Goal: Information Seeking & Learning: Check status

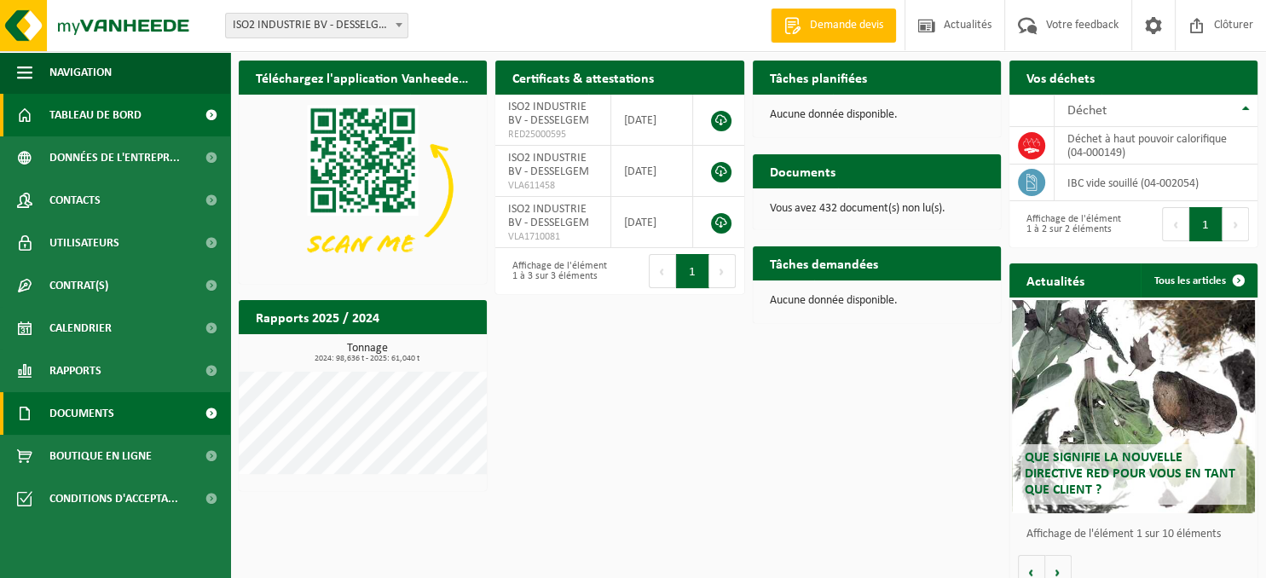
click at [114, 421] on span "Documents" at bounding box center [81, 413] width 65 height 43
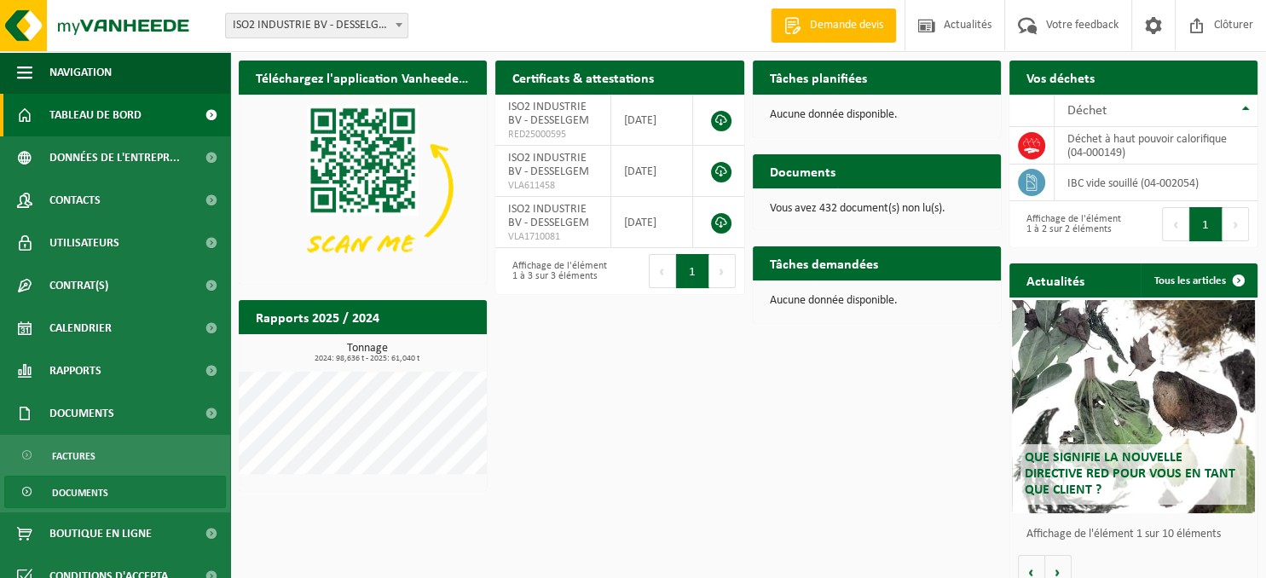
click at [89, 494] on span "Documents" at bounding box center [80, 493] width 56 height 32
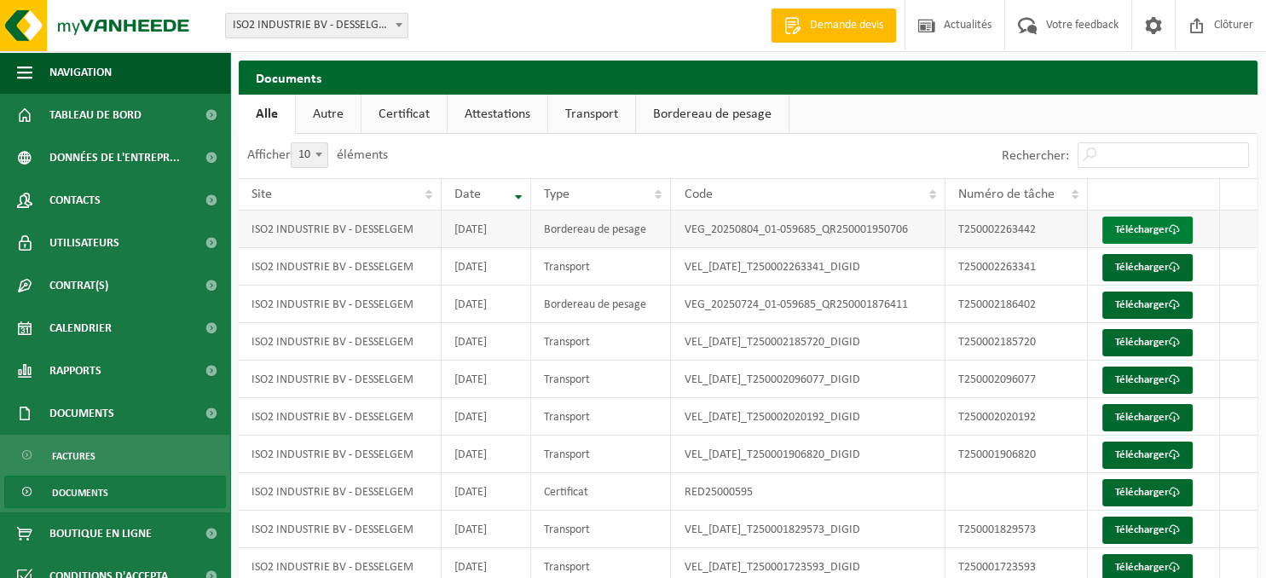
click at [1141, 228] on link "Télécharger" at bounding box center [1147, 230] width 90 height 27
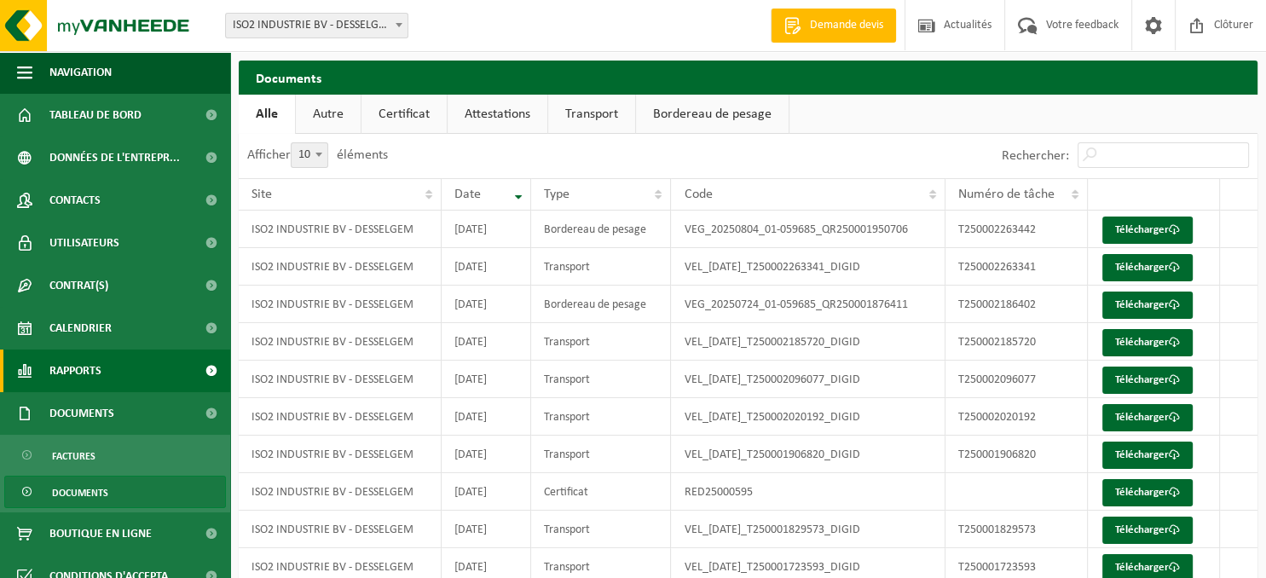
click at [114, 357] on link "Rapports" at bounding box center [115, 371] width 230 height 43
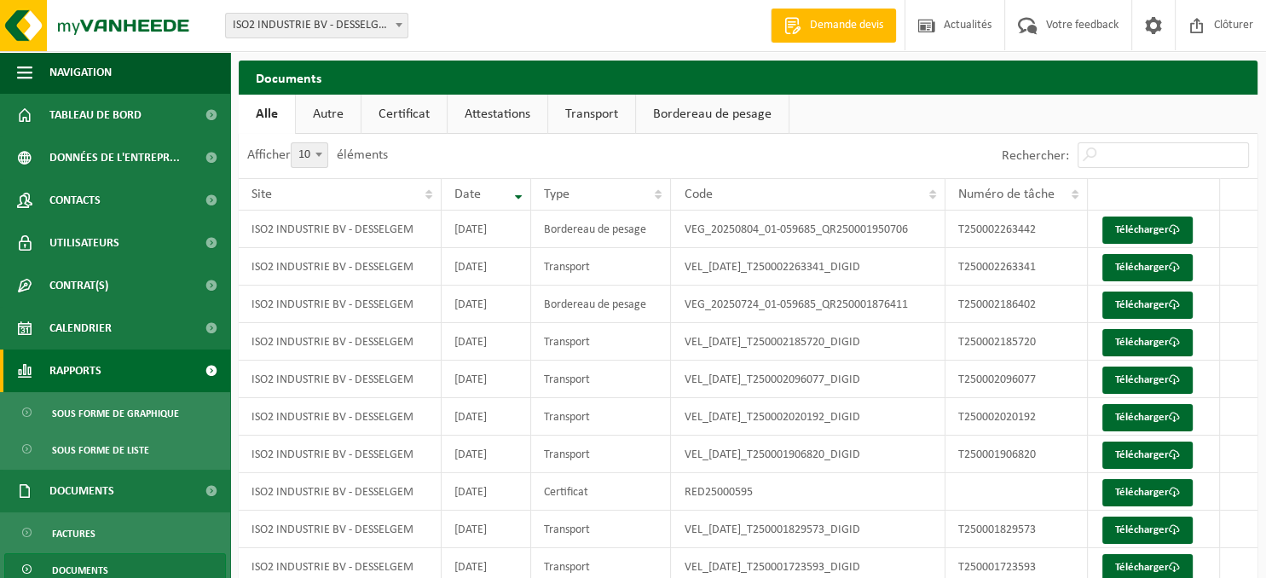
click at [114, 357] on link "Rapports" at bounding box center [115, 371] width 230 height 43
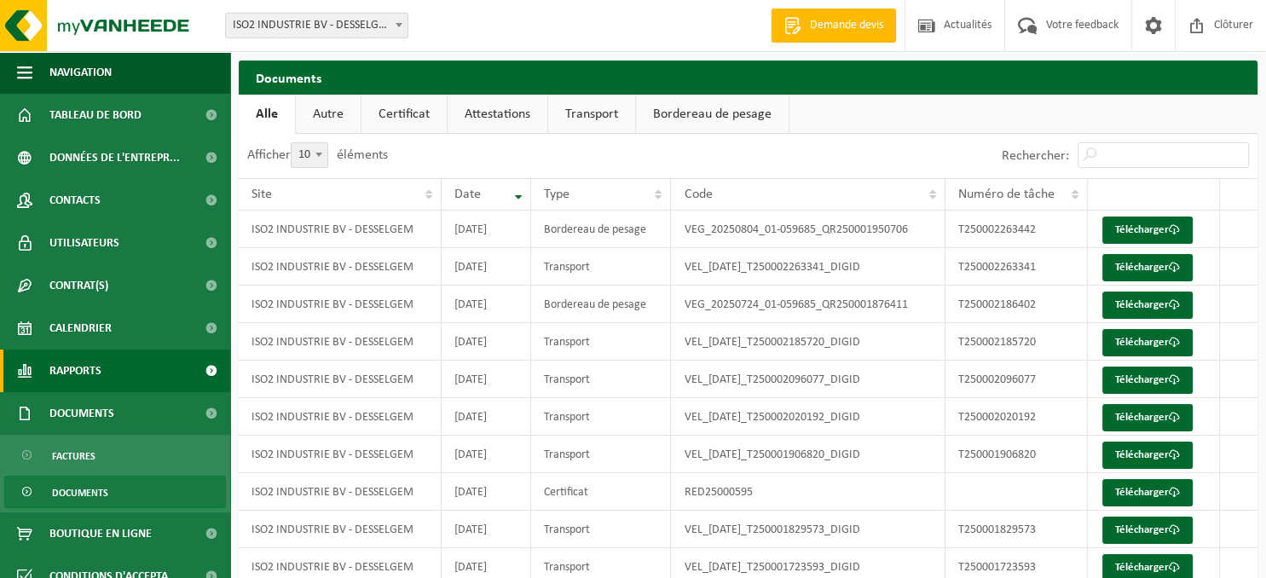
click at [116, 361] on link "Rapports" at bounding box center [115, 371] width 230 height 43
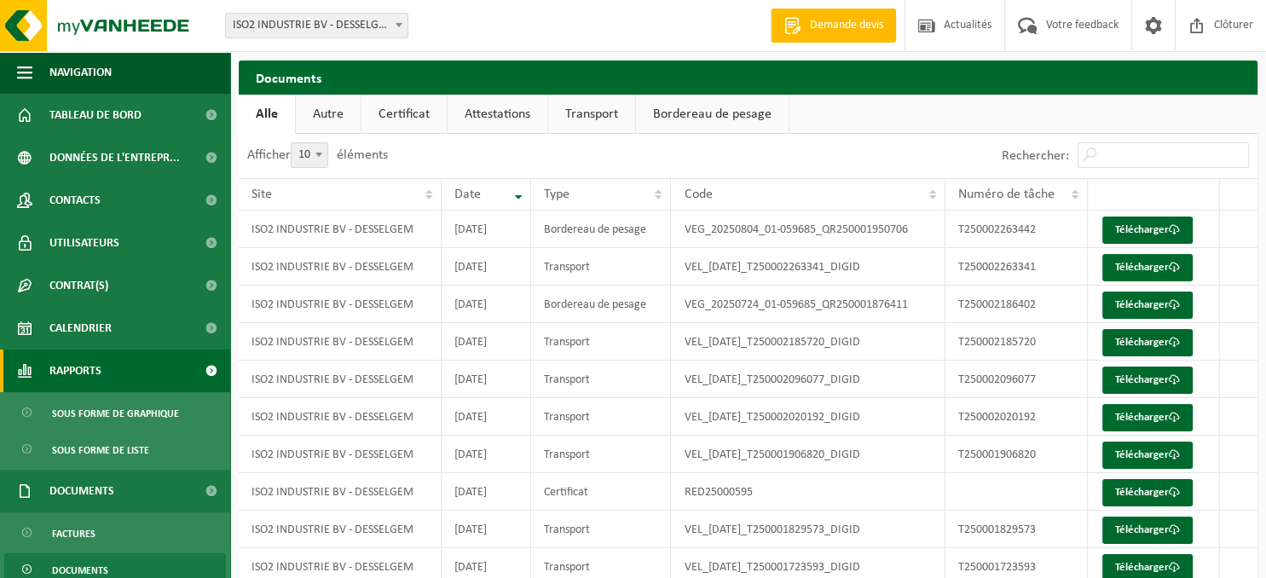
click at [116, 361] on link "Rapports" at bounding box center [115, 371] width 230 height 43
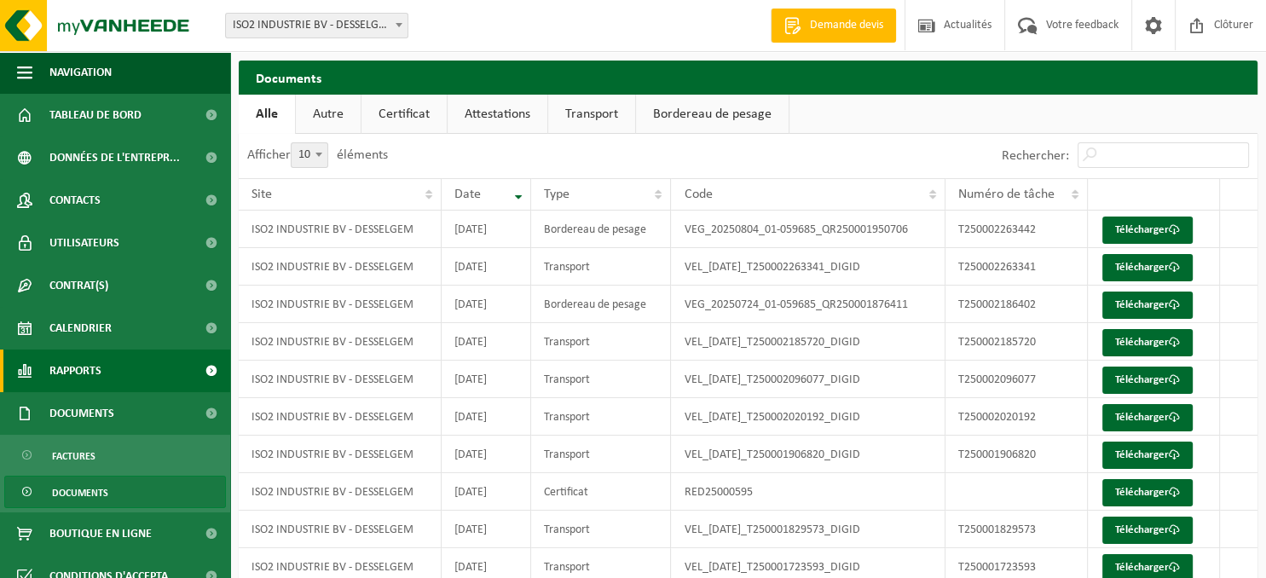
click at [116, 361] on link "Rapports" at bounding box center [115, 371] width 230 height 43
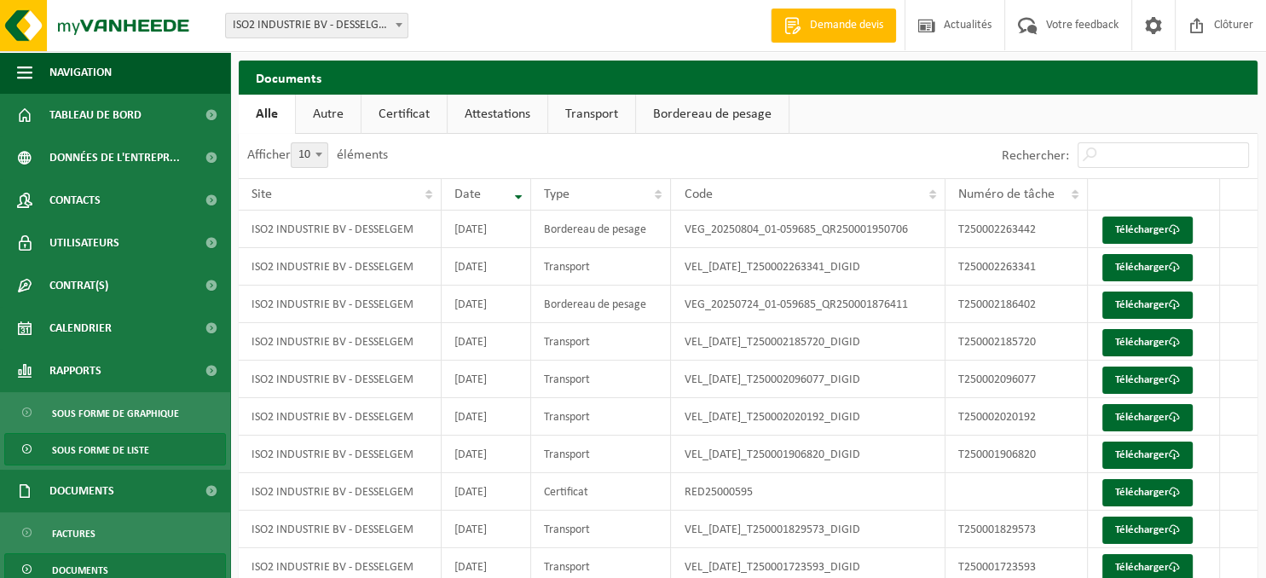
click at [127, 441] on span "Sous forme de liste" at bounding box center [100, 450] width 97 height 32
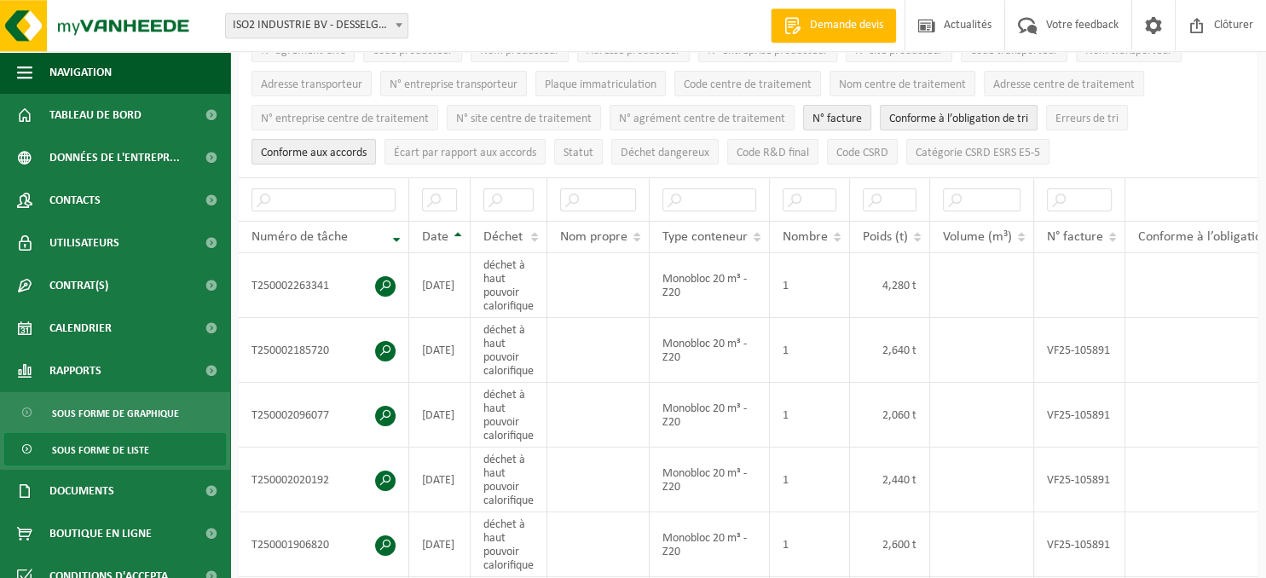
scroll to position [269, 0]
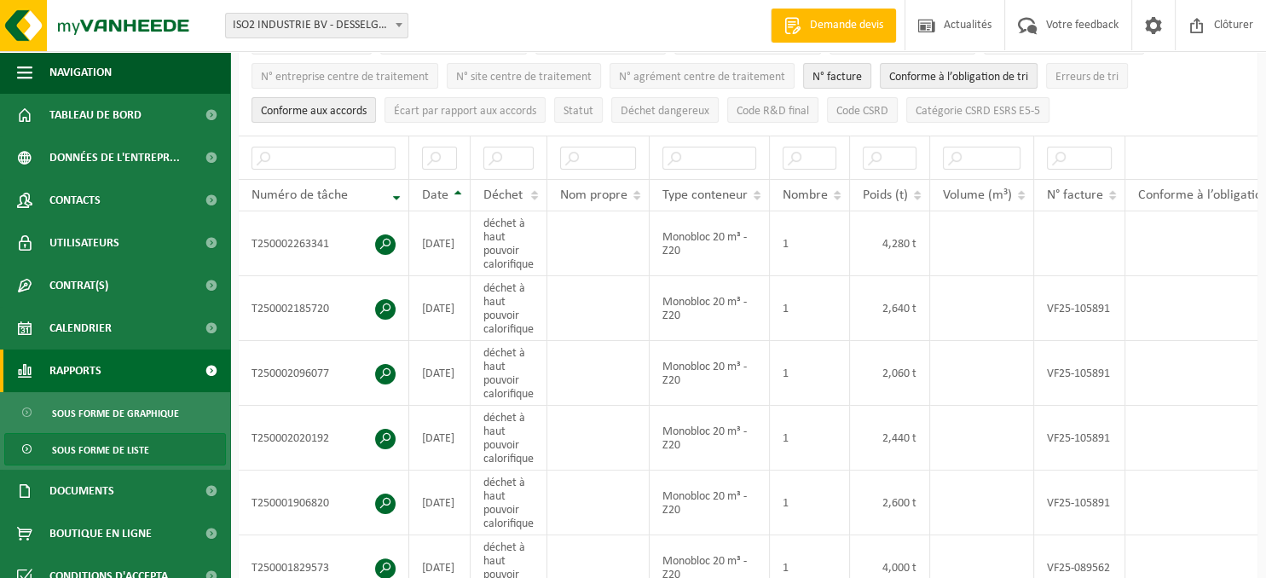
click at [100, 378] on span "Rapports" at bounding box center [75, 371] width 52 height 43
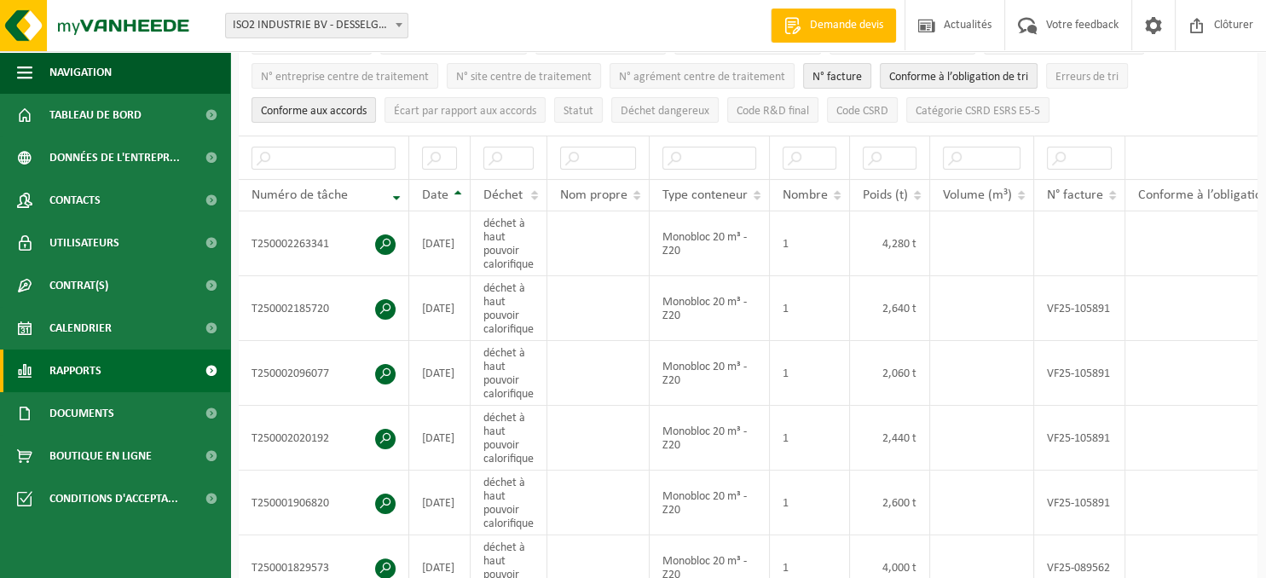
click at [100, 378] on span "Rapports" at bounding box center [75, 371] width 52 height 43
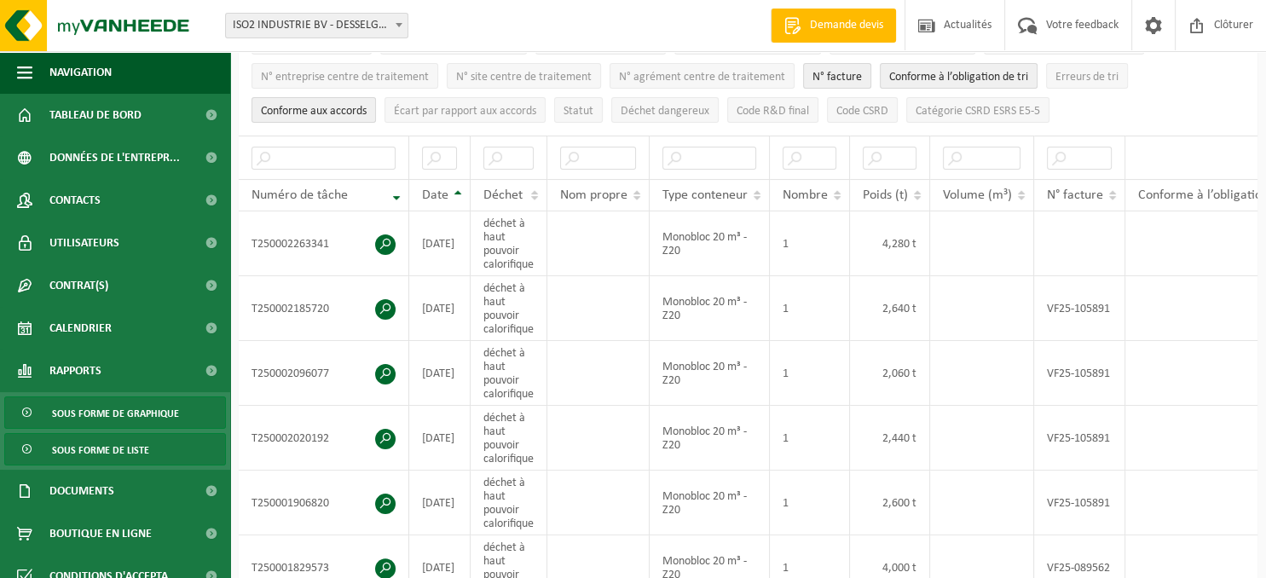
click at [103, 414] on span "Sous forme de graphique" at bounding box center [115, 413] width 127 height 32
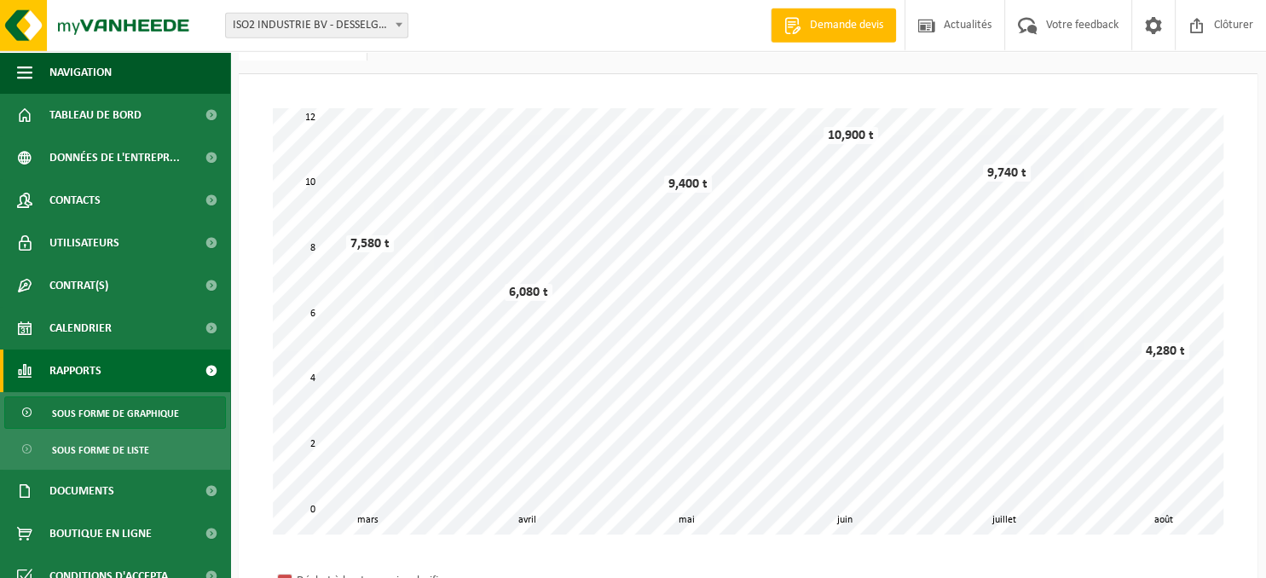
scroll to position [90, 0]
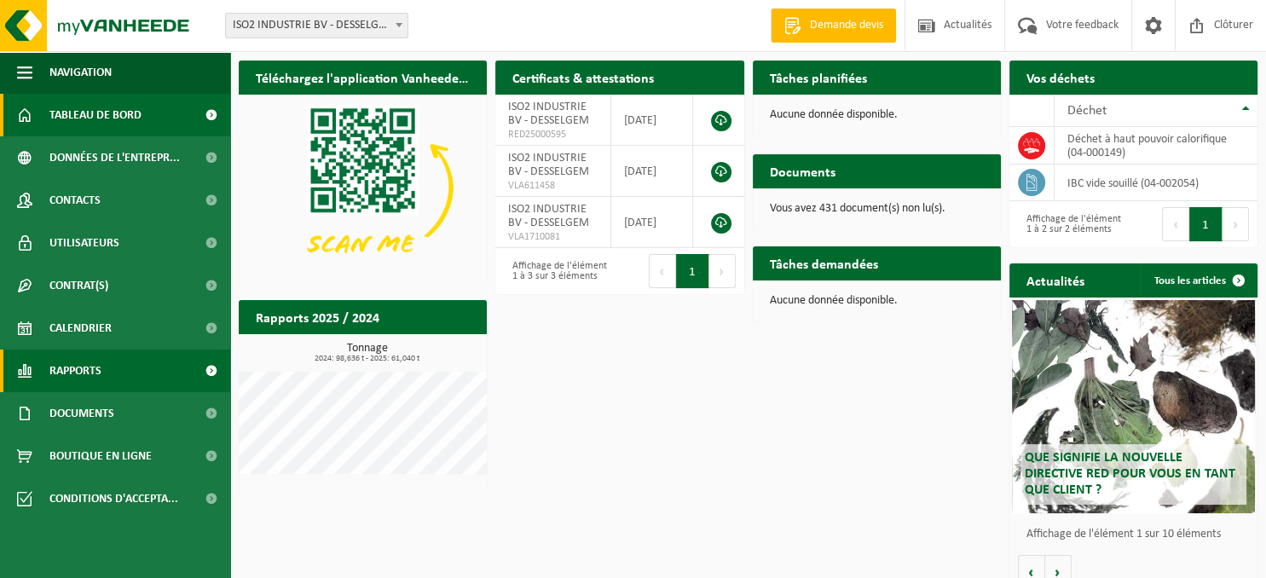
click at [72, 367] on span "Rapports" at bounding box center [75, 371] width 52 height 43
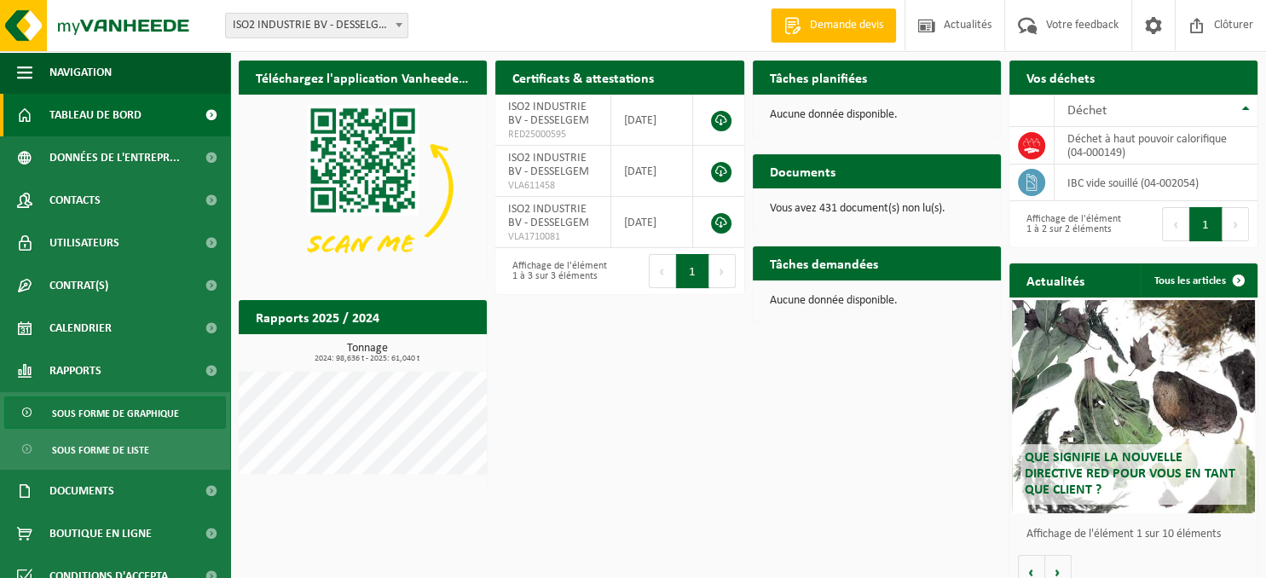
click at [88, 418] on span "Sous forme de graphique" at bounding box center [115, 413] width 127 height 32
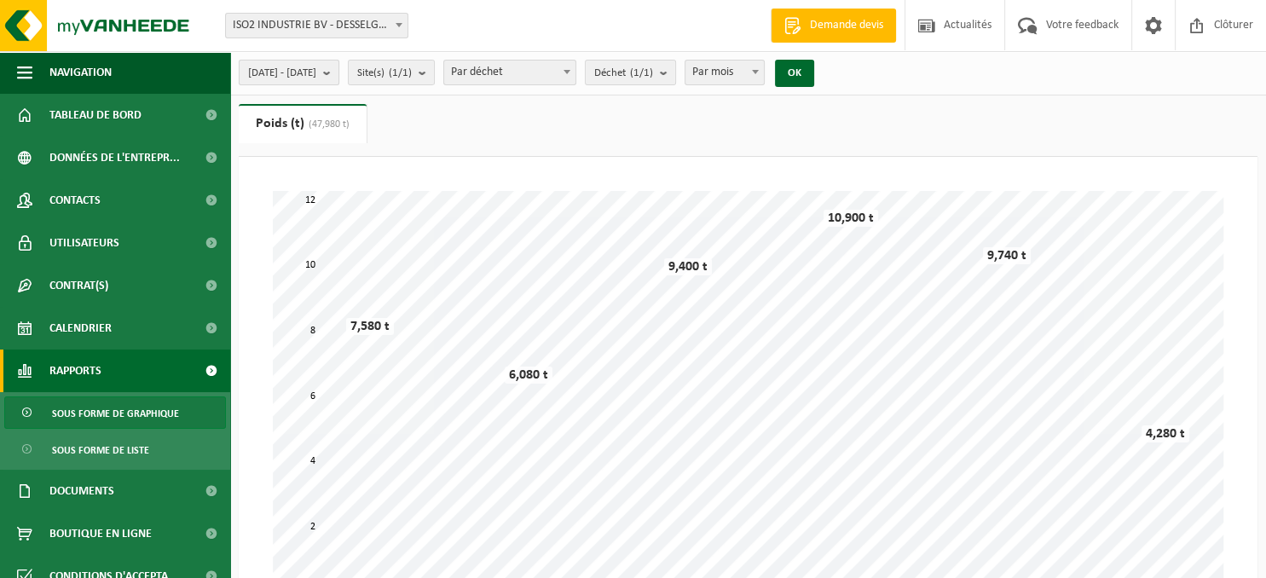
click at [338, 73] on b "submit" at bounding box center [330, 73] width 15 height 24
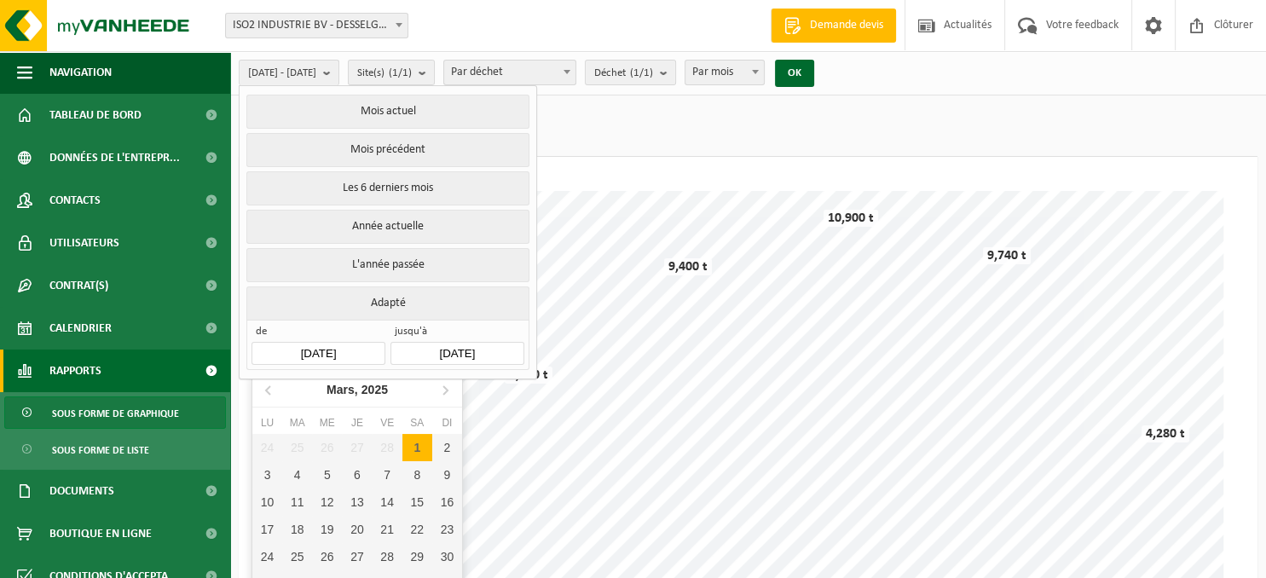
click at [338, 351] on input "[DATE]" at bounding box center [318, 353] width 133 height 23
click at [271, 389] on icon at bounding box center [269, 389] width 27 height 27
click at [333, 452] on div "1" at bounding box center [327, 447] width 30 height 27
type input "[DATE]"
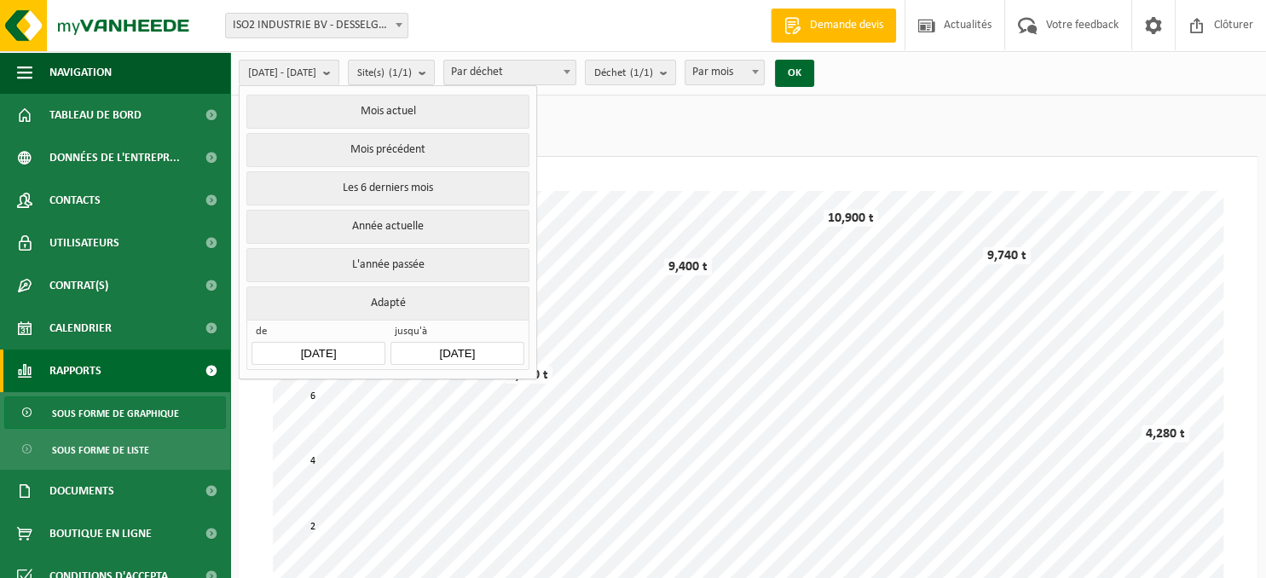
click at [809, 125] on ul "Poids (t) (47,980 t) Volume (m³)" at bounding box center [748, 130] width 1019 height 53
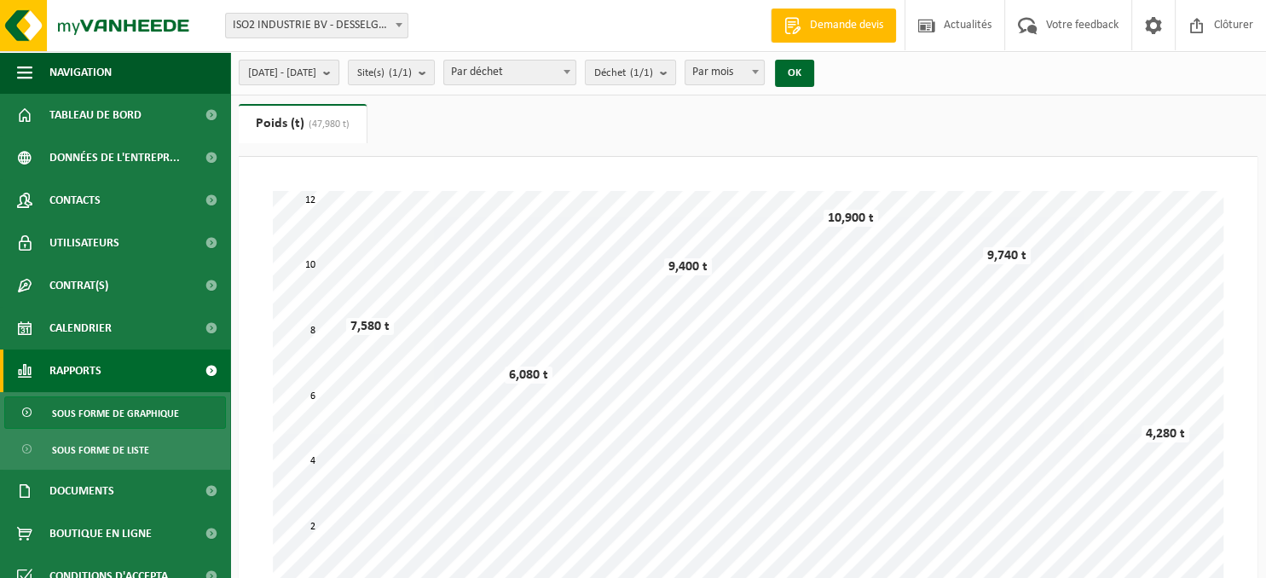
click at [339, 69] on button "[DATE] - [DATE]" at bounding box center [289, 73] width 101 height 26
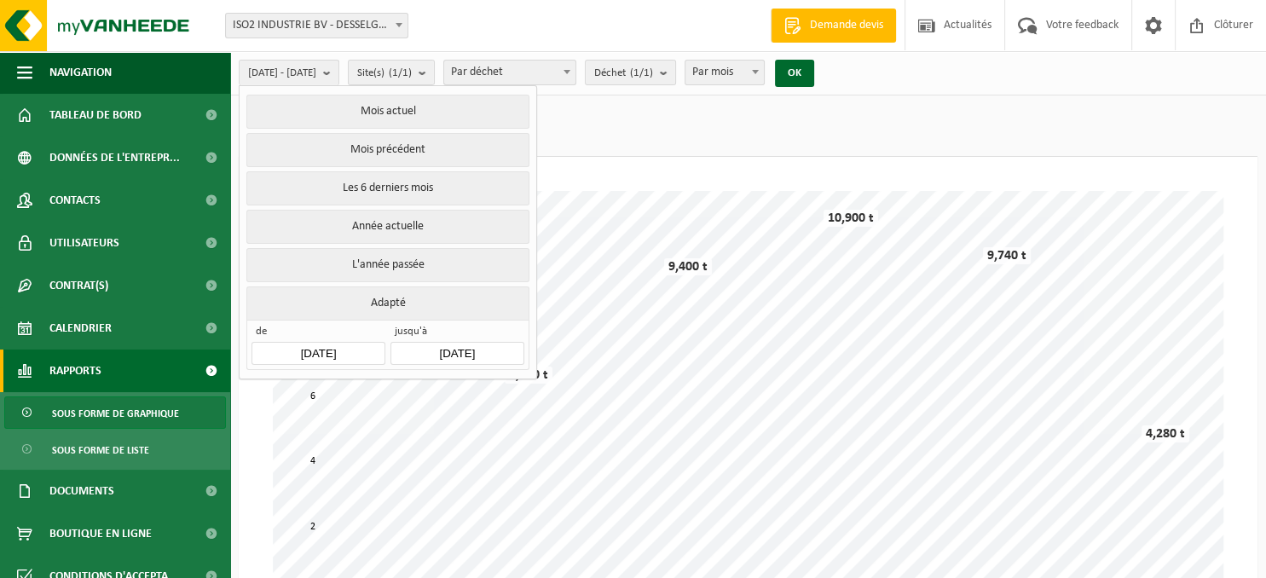
click at [483, 302] on button "Adapté" at bounding box center [387, 302] width 282 height 33
click at [380, 305] on button "Adapté" at bounding box center [387, 302] width 282 height 33
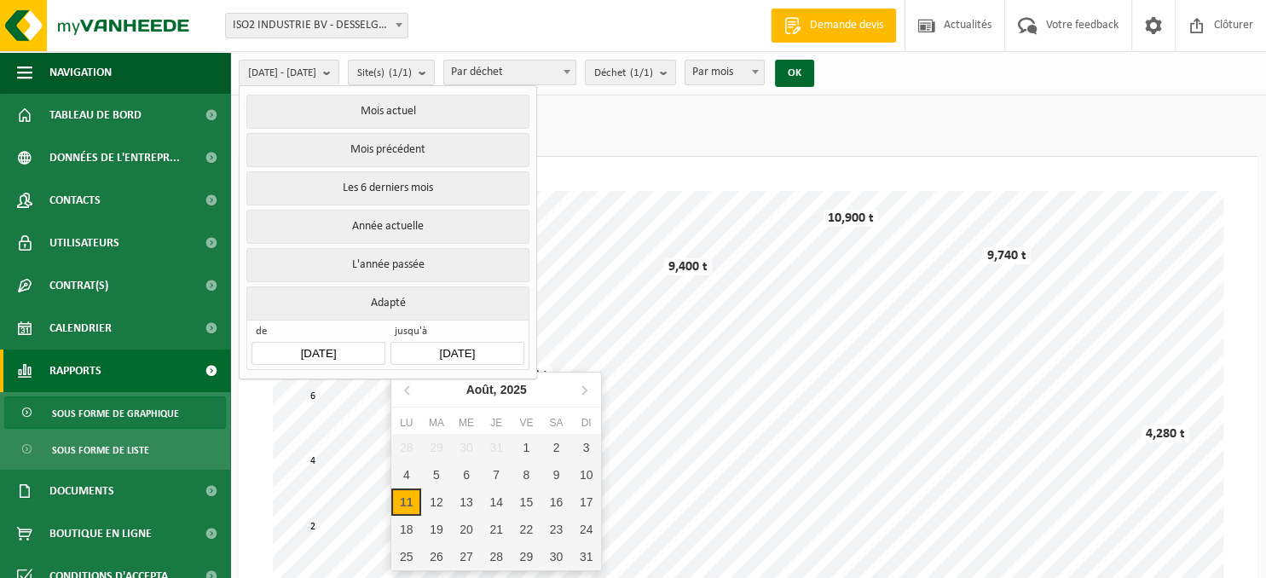
click at [439, 353] on input "[DATE]" at bounding box center [456, 353] width 133 height 23
click at [402, 508] on div "11" at bounding box center [406, 502] width 30 height 27
type input "[DATE]"
click at [402, 508] on div "11" at bounding box center [406, 502] width 30 height 27
type input "[DATE]"
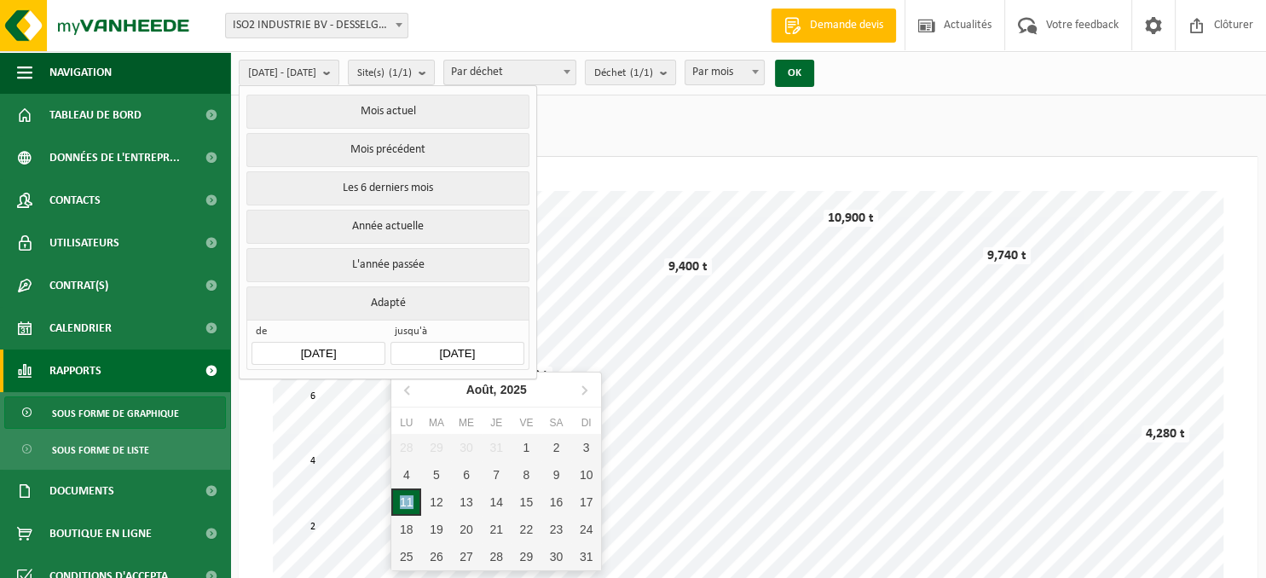
type input "[DATE]"
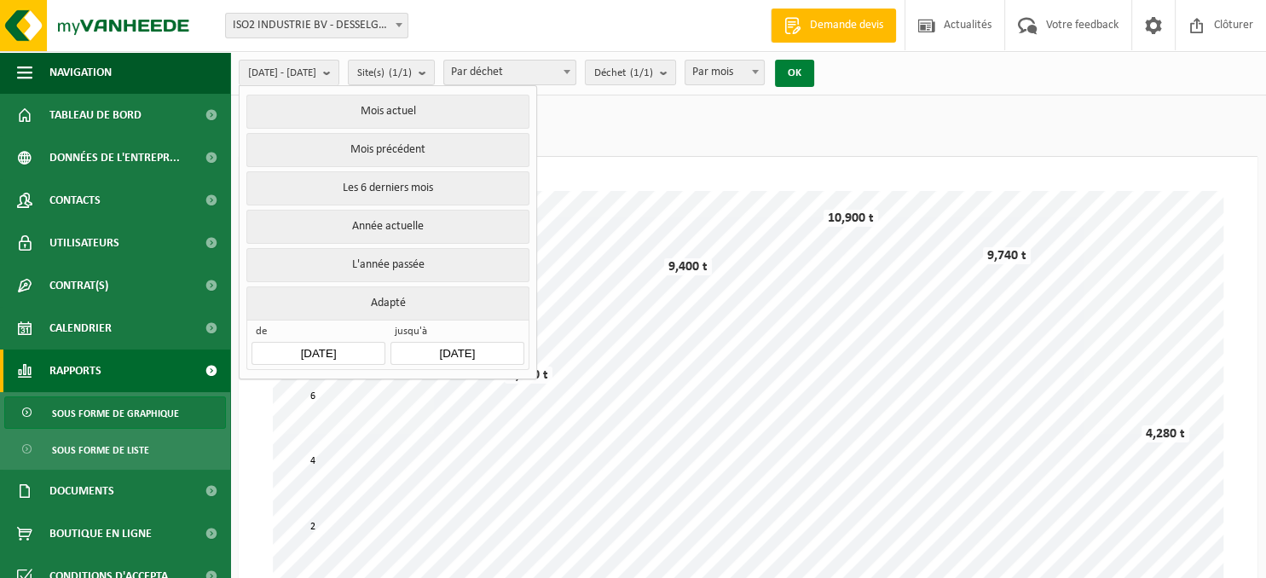
click at [814, 69] on button "OK" at bounding box center [794, 73] width 39 height 27
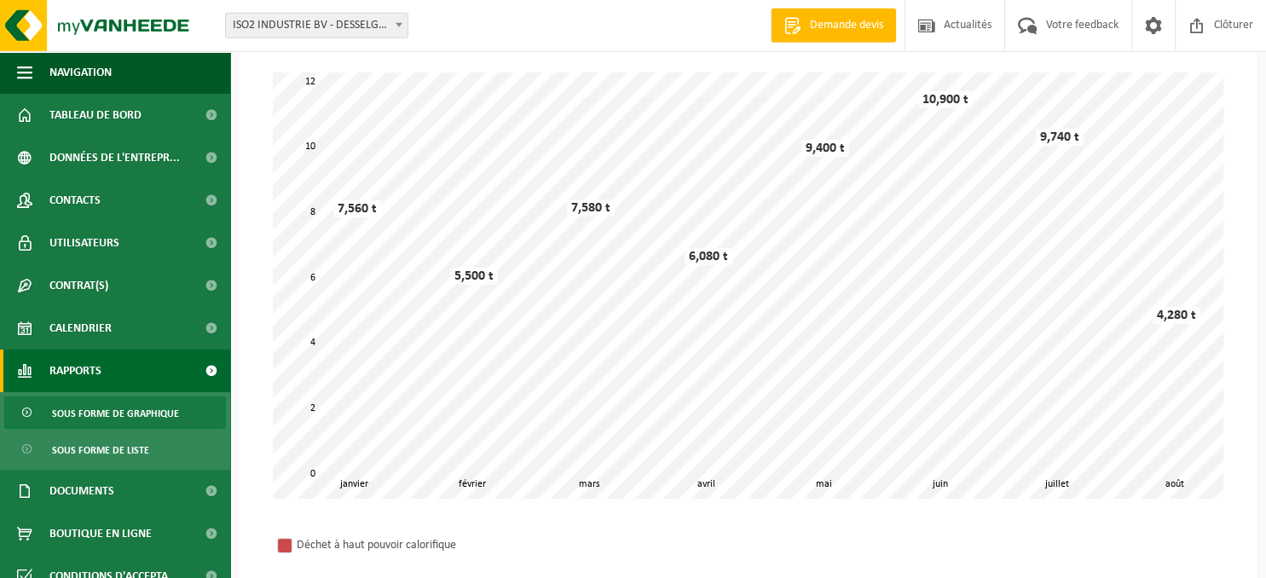
scroll to position [116, 0]
